Goal: Navigation & Orientation: Find specific page/section

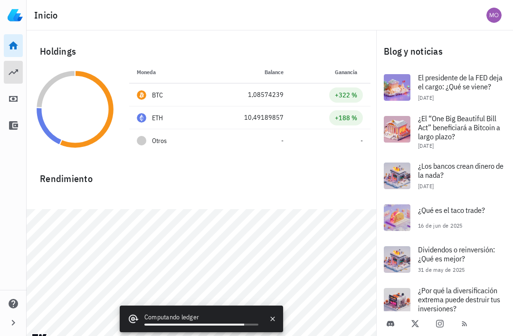
click at [9, 71] on icon at bounding box center [13, 71] width 11 height 11
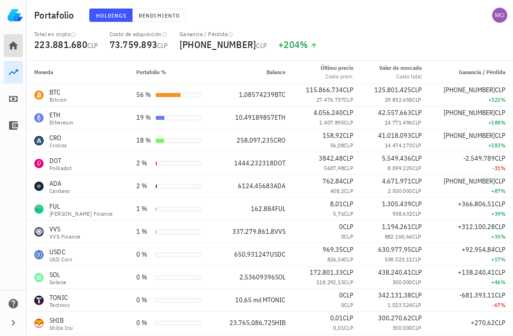
click at [16, 43] on icon at bounding box center [13, 45] width 11 height 11
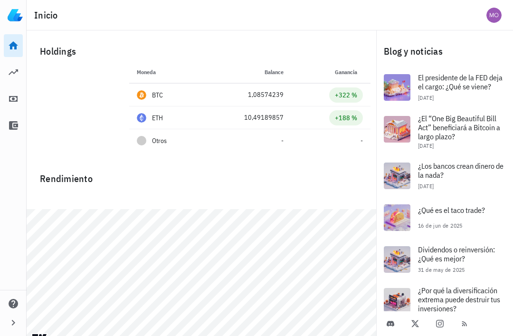
click at [3, 323] on div at bounding box center [13, 322] width 27 height 19
click at [16, 317] on icon "button" at bounding box center [13, 322] width 11 height 11
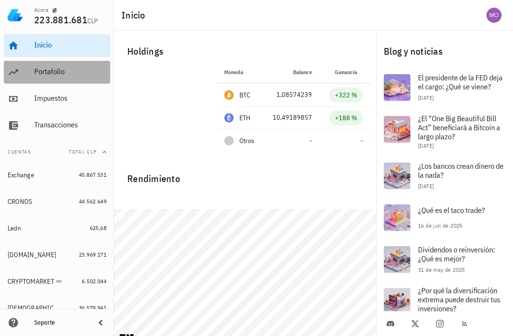
click at [32, 78] on link "Portafolio" at bounding box center [57, 72] width 106 height 23
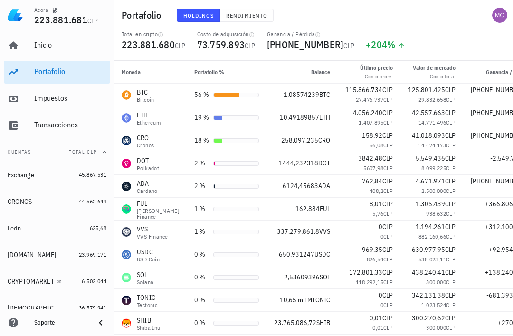
click at [247, 12] on span "Rendimiento" at bounding box center [247, 15] width 42 height 7
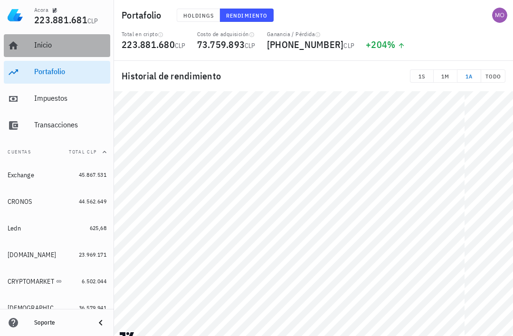
click at [38, 50] on div "Inicio" at bounding box center [70, 45] width 72 height 21
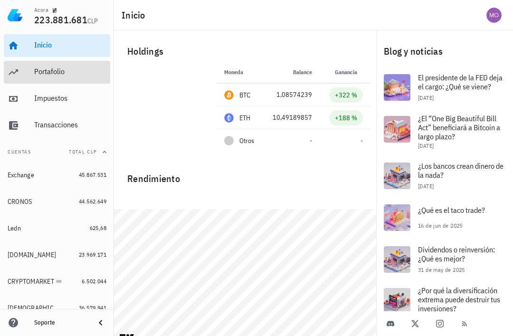
click at [38, 79] on div "Portafolio" at bounding box center [70, 71] width 72 height 21
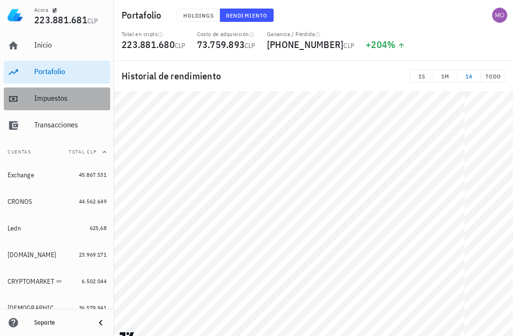
click at [42, 107] on div "Impuestos" at bounding box center [70, 98] width 72 height 21
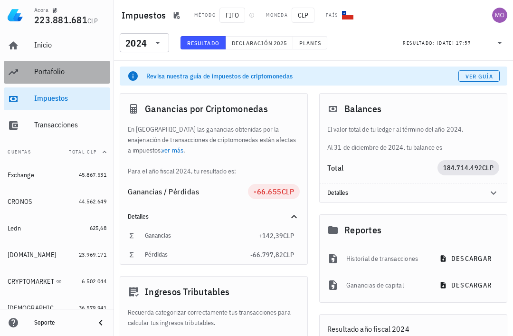
click at [42, 72] on div "Portafolio" at bounding box center [70, 71] width 72 height 9
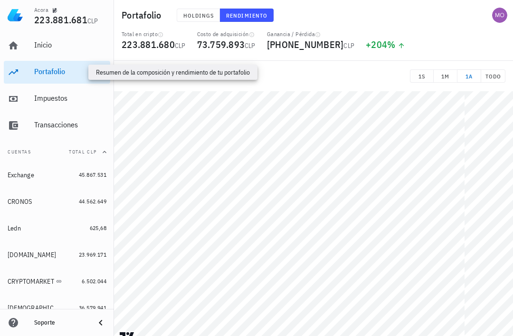
click at [193, 19] on button "Holdings" at bounding box center [199, 15] width 44 height 13
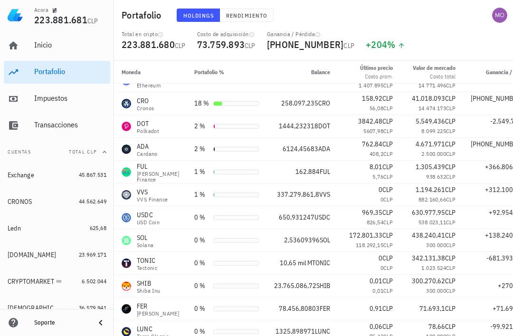
scroll to position [37, 0]
click at [345, 309] on div "0,91 CLP" at bounding box center [368, 309] width 47 height 10
click at [157, 310] on div "FER [PERSON_NAME]" at bounding box center [150, 309] width 57 height 15
click at [139, 309] on div "FER" at bounding box center [158, 306] width 42 height 9
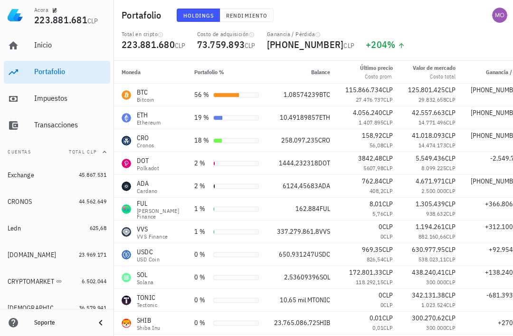
scroll to position [0, 0]
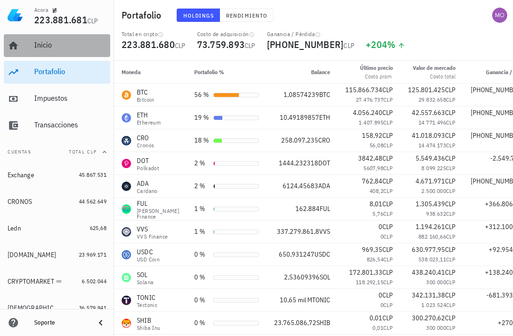
click at [33, 52] on link "Inicio" at bounding box center [57, 45] width 106 height 23
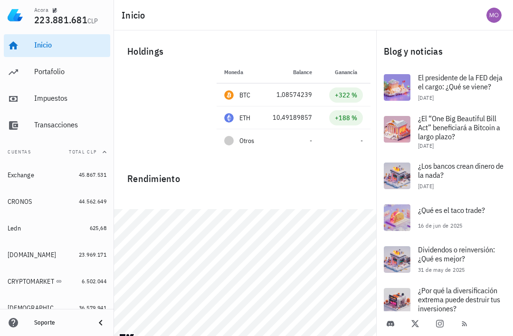
click at [491, 18] on div "avatar" at bounding box center [493, 15] width 15 height 15
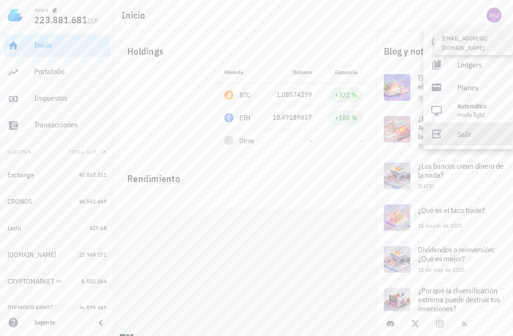
click at [446, 132] on link "Salir" at bounding box center [468, 134] width 90 height 23
